Goal: Entertainment & Leisure: Consume media (video, audio)

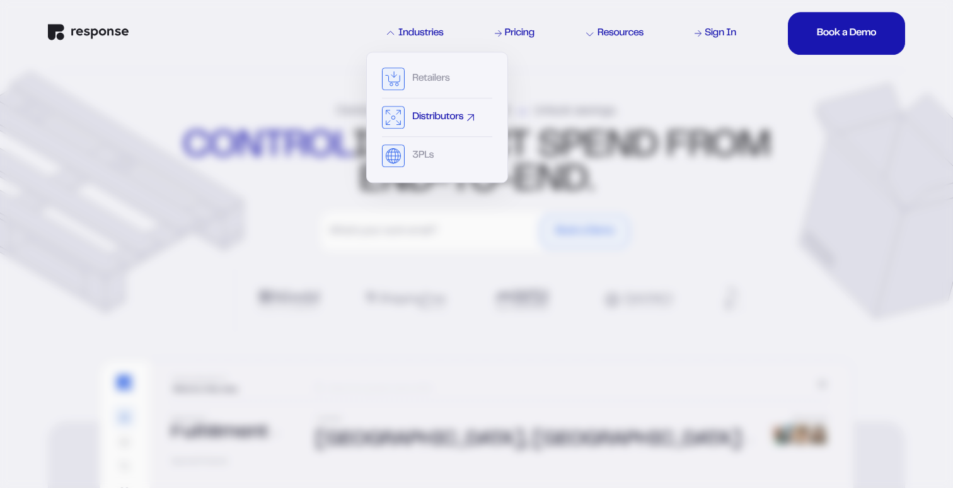
click at [426, 113] on div "Distributors" at bounding box center [437, 117] width 51 height 10
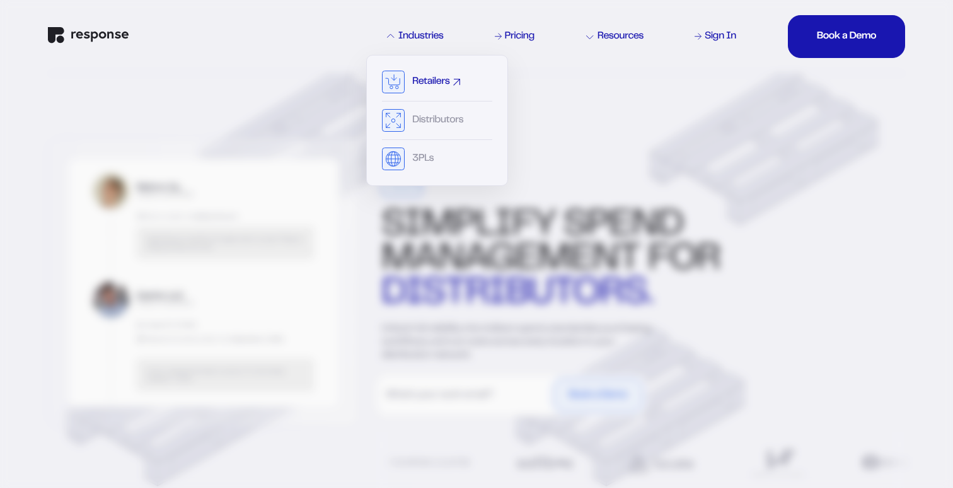
click at [415, 84] on div "Retailers" at bounding box center [430, 82] width 37 height 10
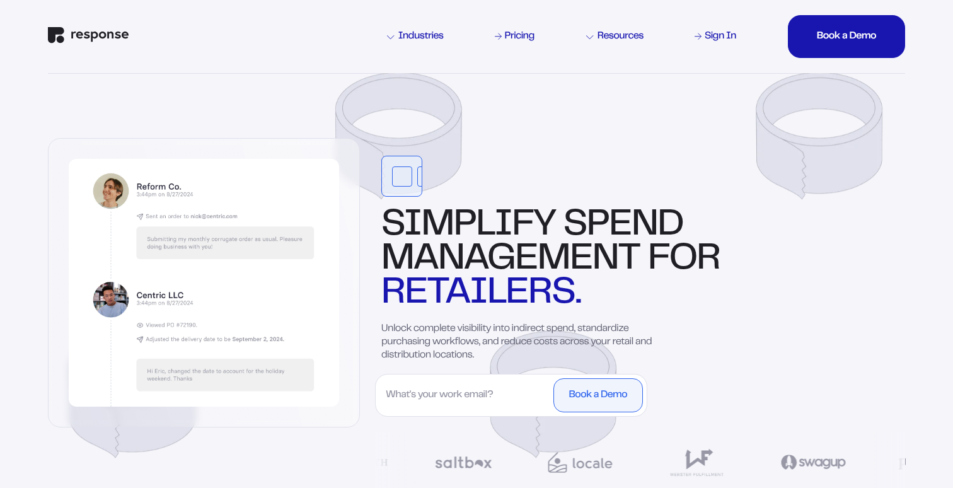
click at [79, 50] on div "Industries Pricing Resources Sign In Book a Demo Book a Demo Book a Demo Book a…" at bounding box center [476, 36] width 857 height 73
click at [81, 40] on img "Response Home" at bounding box center [88, 35] width 81 height 16
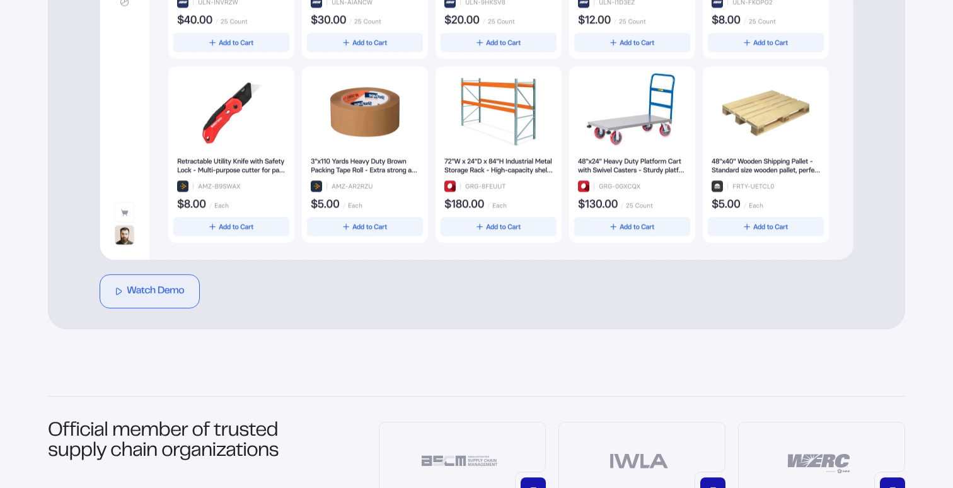
scroll to position [762, 0]
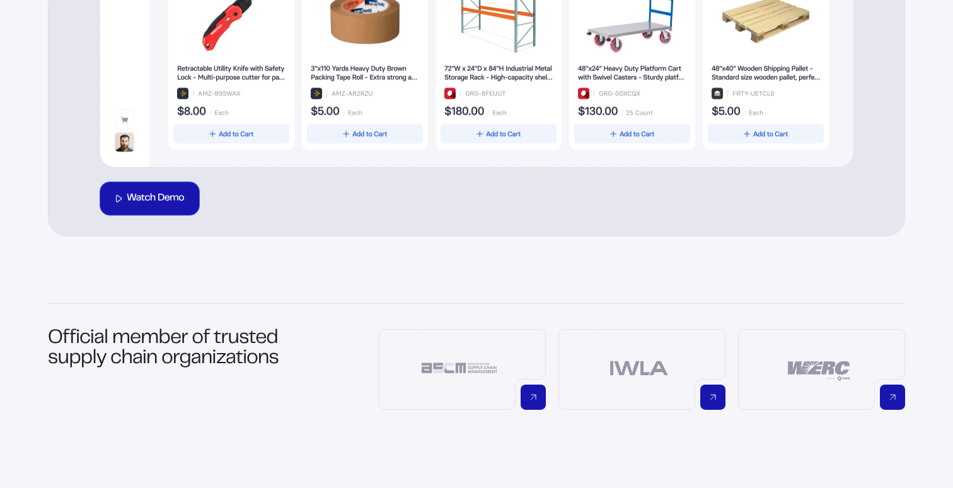
click at [171, 195] on div "Watch Demo" at bounding box center [155, 199] width 57 height 10
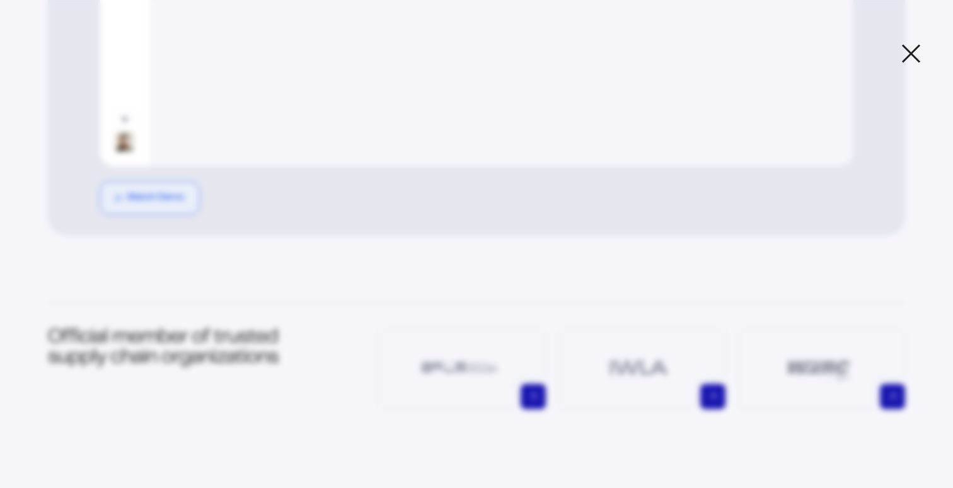
click at [922, 54] on div "Response Demo Video A demonstration of Response's products and services." at bounding box center [476, 243] width 953 height 463
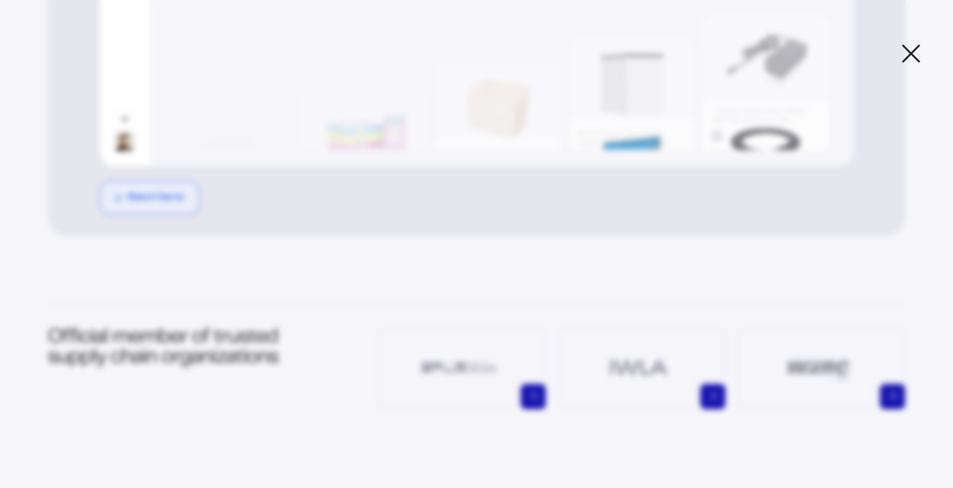
click at [917, 52] on icon at bounding box center [911, 53] width 21 height 21
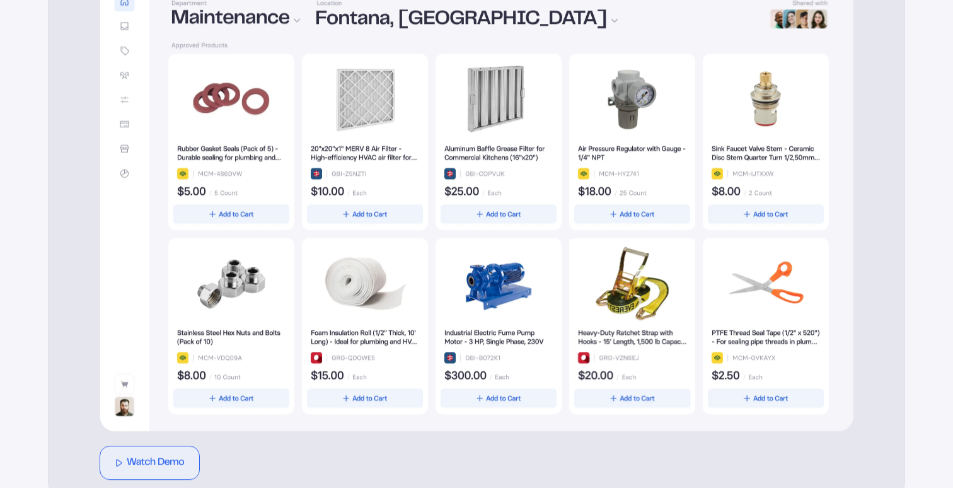
scroll to position [555, 0]
